Goal: Task Accomplishment & Management: Use online tool/utility

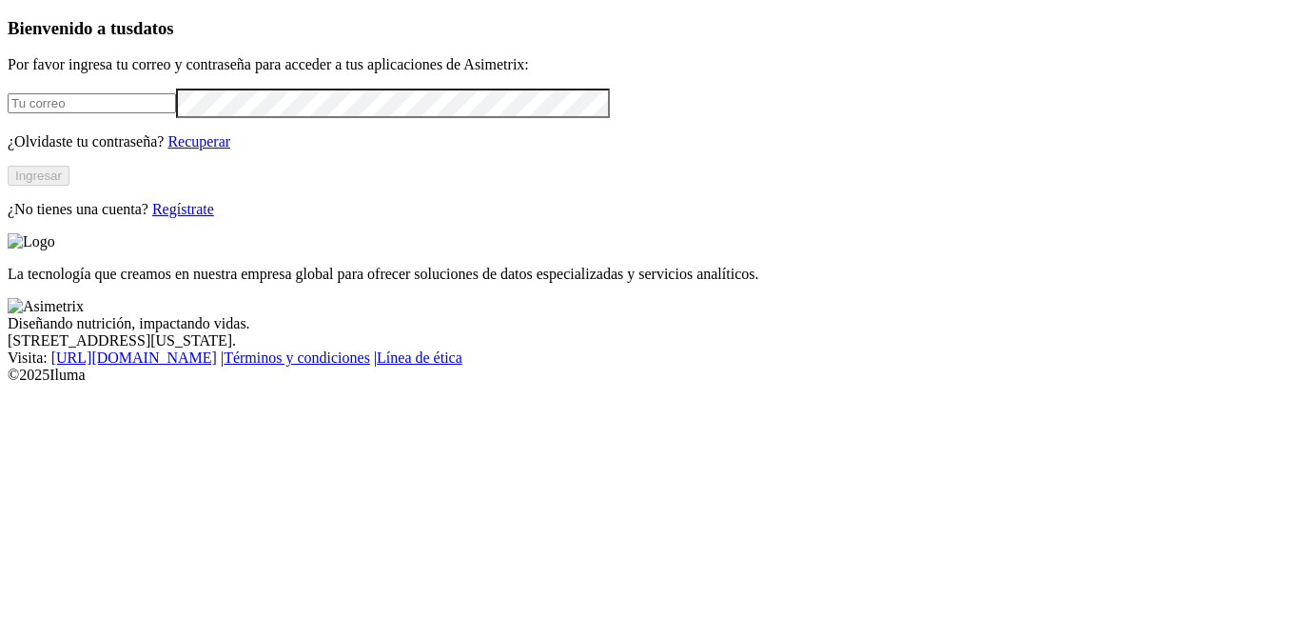
type input "[EMAIL_ADDRESS][PERSON_NAME][DOMAIN_NAME]"
click at [69, 186] on button "Ingresar" at bounding box center [39, 176] width 62 height 20
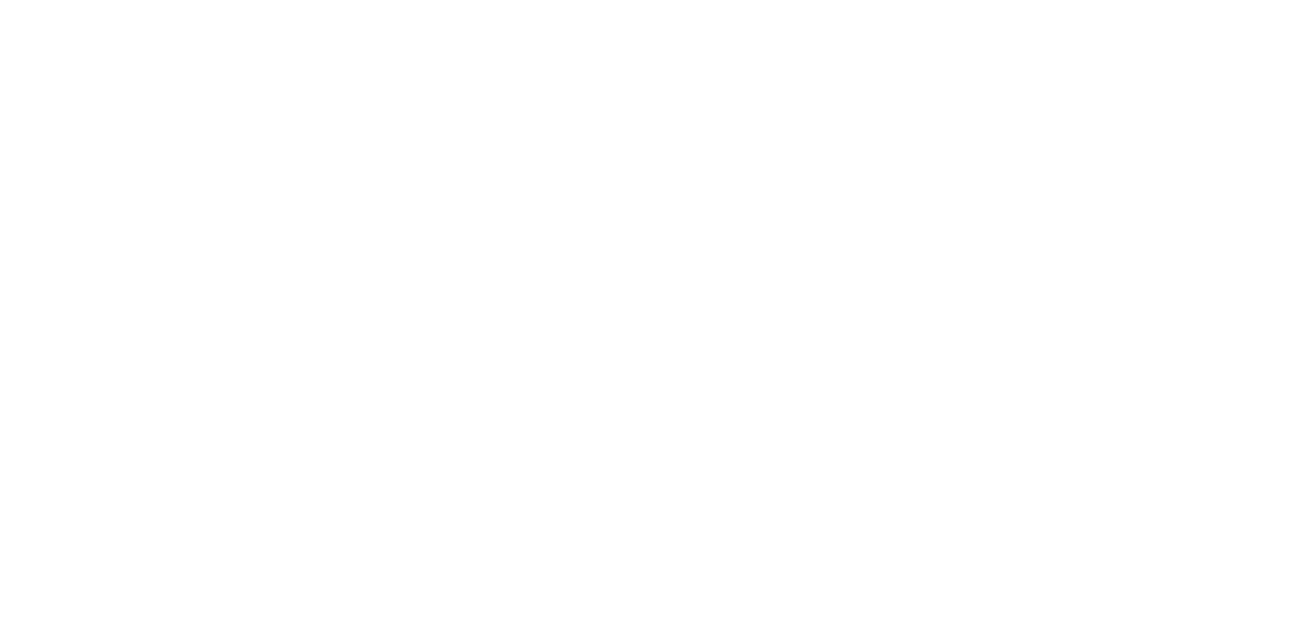
click at [740, 230] on icon at bounding box center [654, 309] width 190 height 190
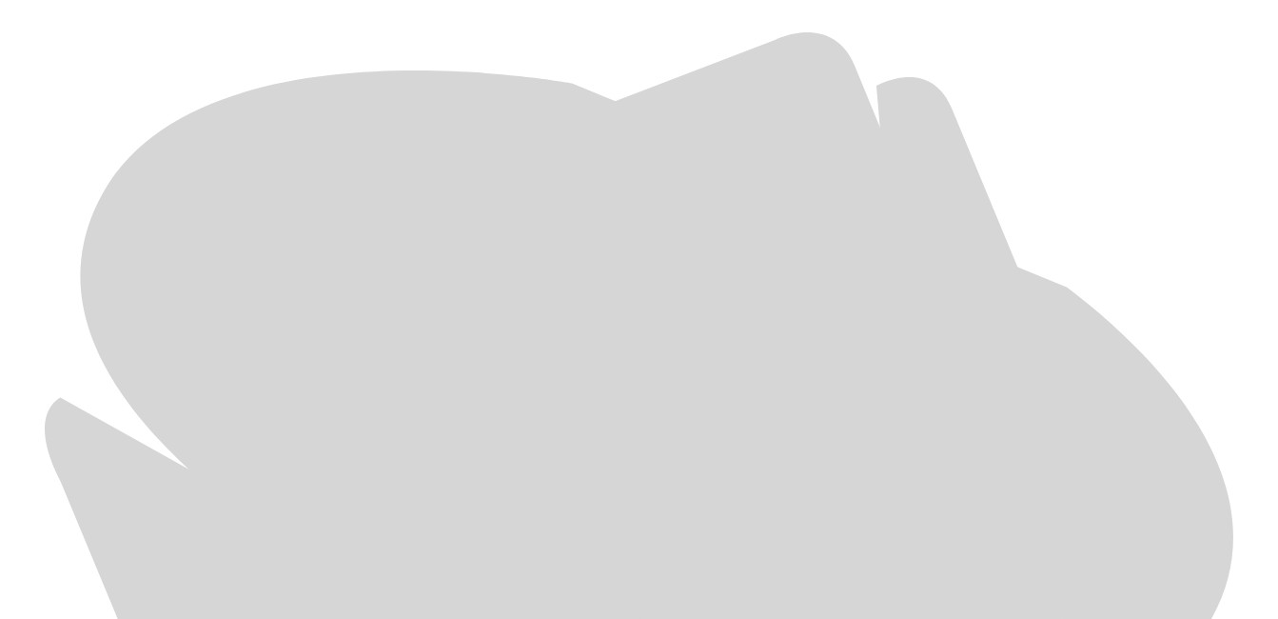
scroll to position [855, 0]
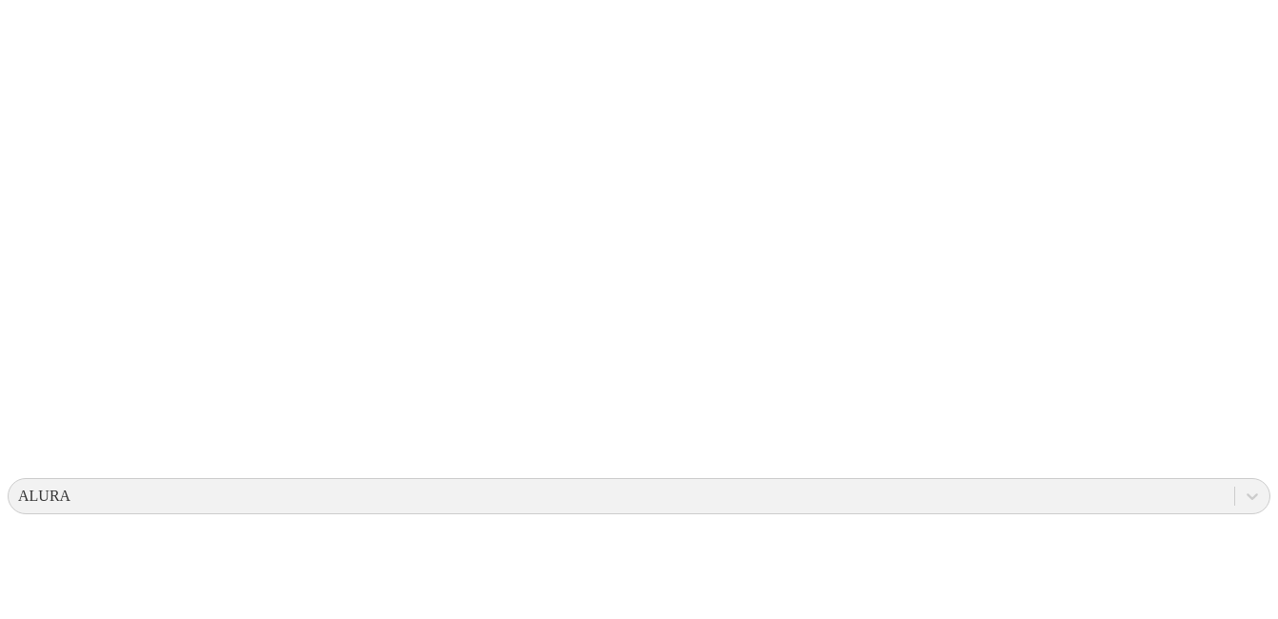
scroll to position [0, 0]
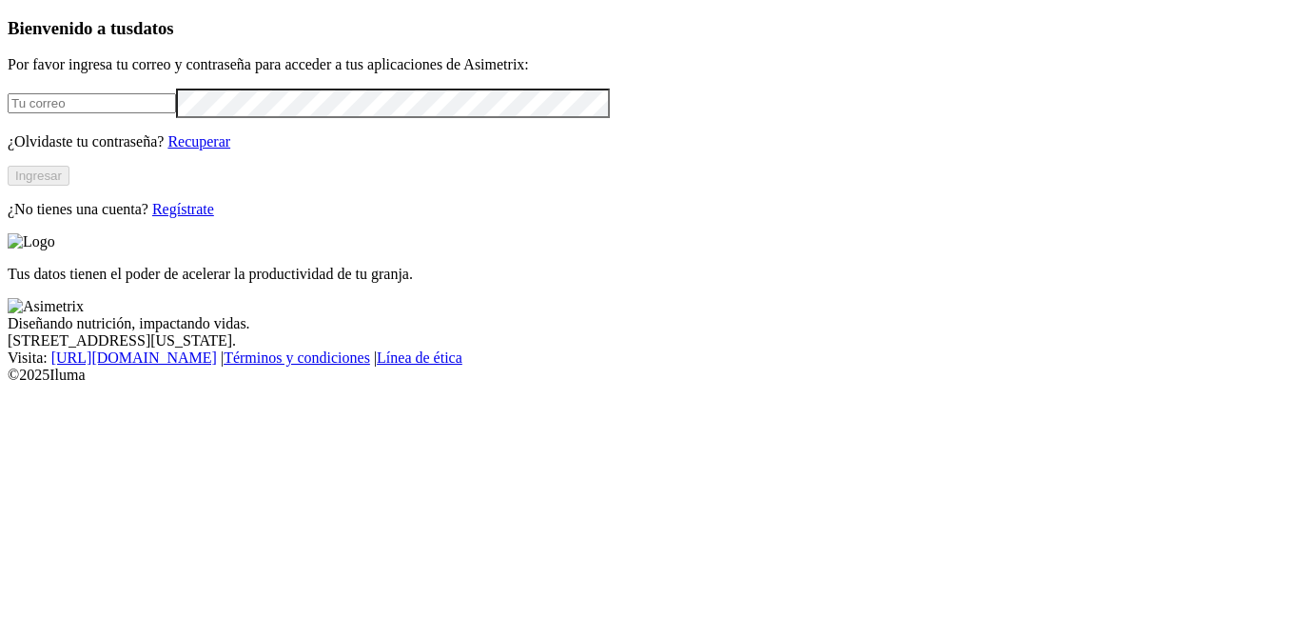
type input "[EMAIL_ADDRESS][PERSON_NAME][DOMAIN_NAME]"
click at [69, 186] on button "Ingresar" at bounding box center [39, 176] width 62 height 20
